Goal: Find specific page/section: Find specific page/section

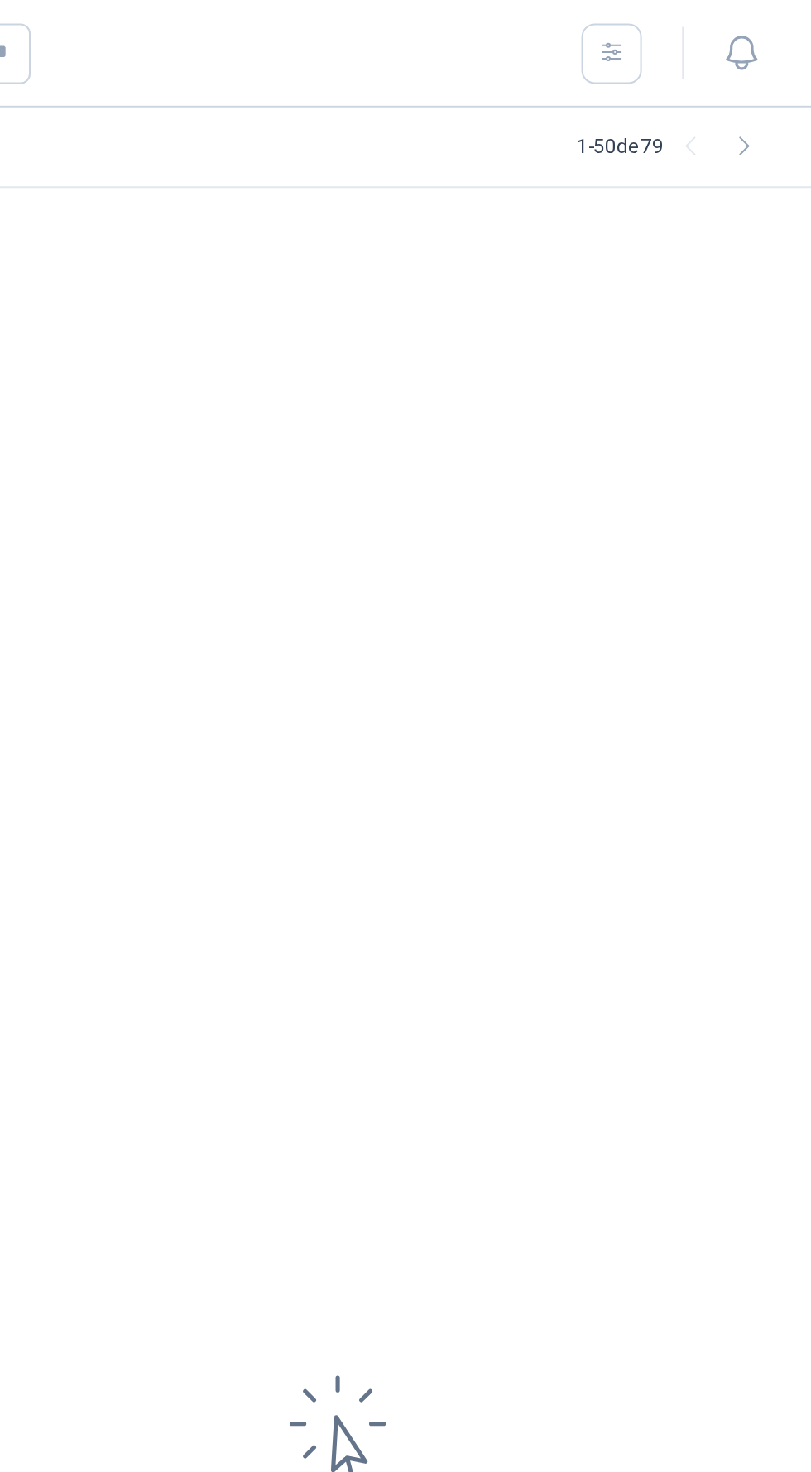
scroll to position [1380, 0]
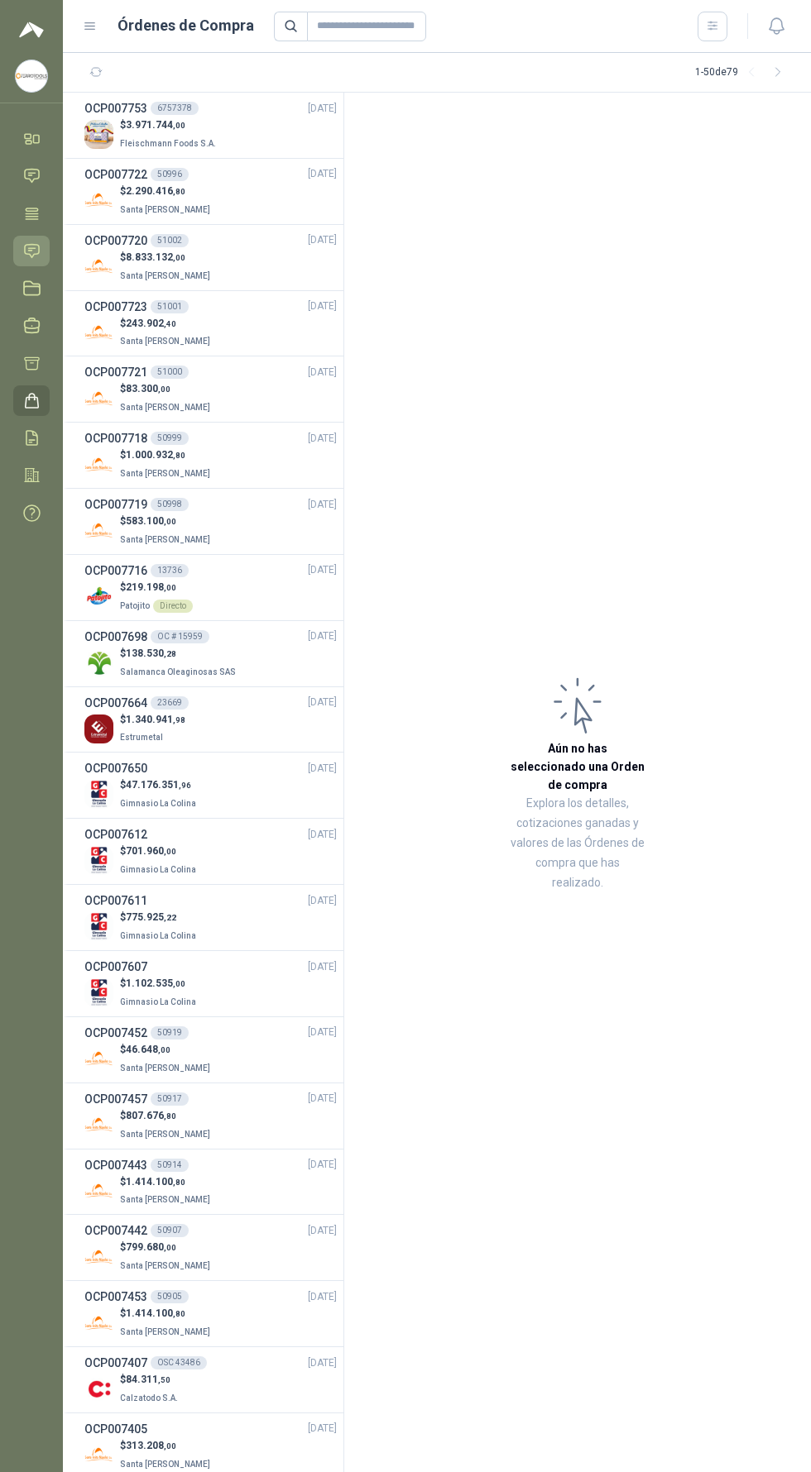
click at [32, 251] on icon at bounding box center [31, 250] width 17 height 17
